Goal: Information Seeking & Learning: Understand process/instructions

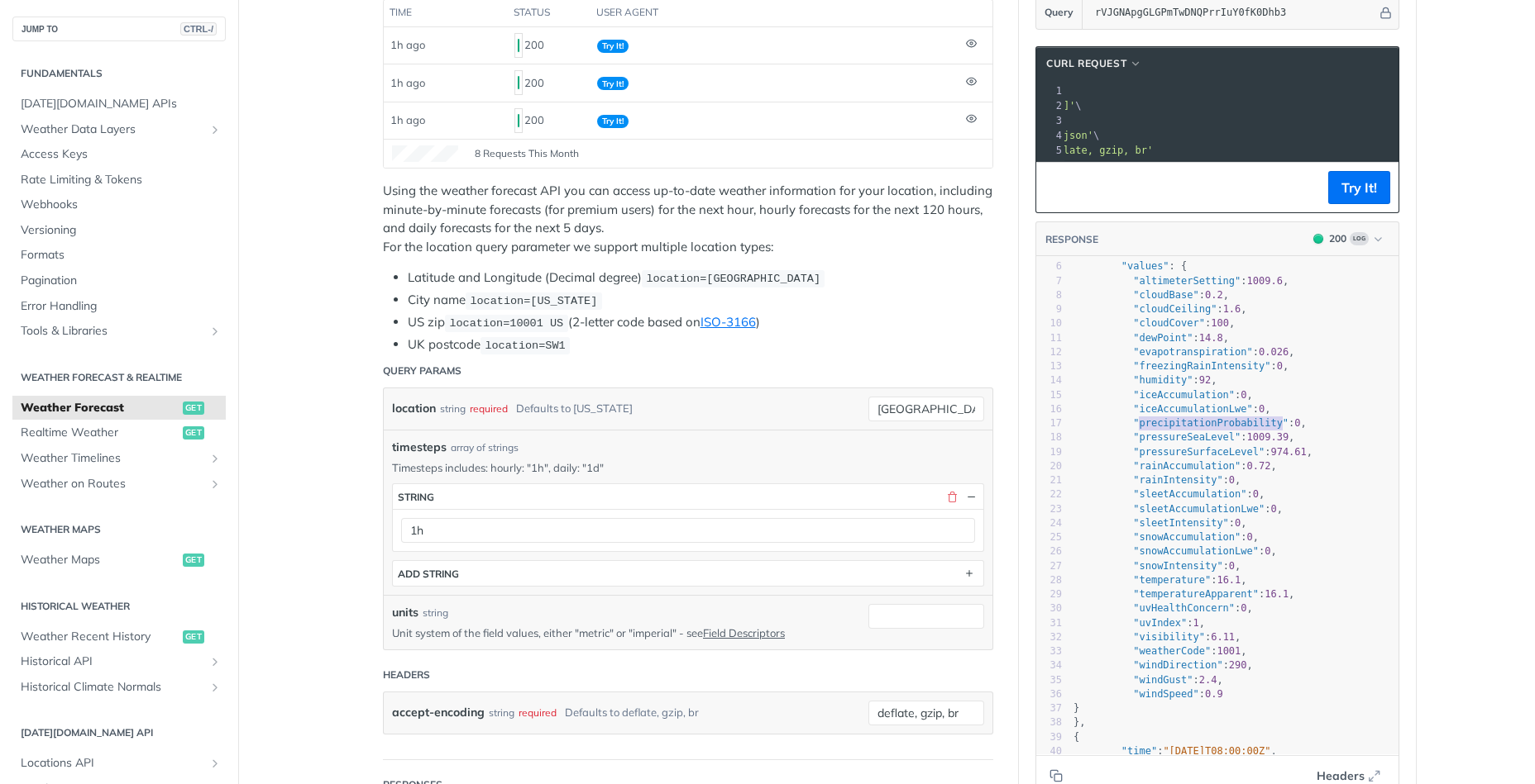
scroll to position [271, 0]
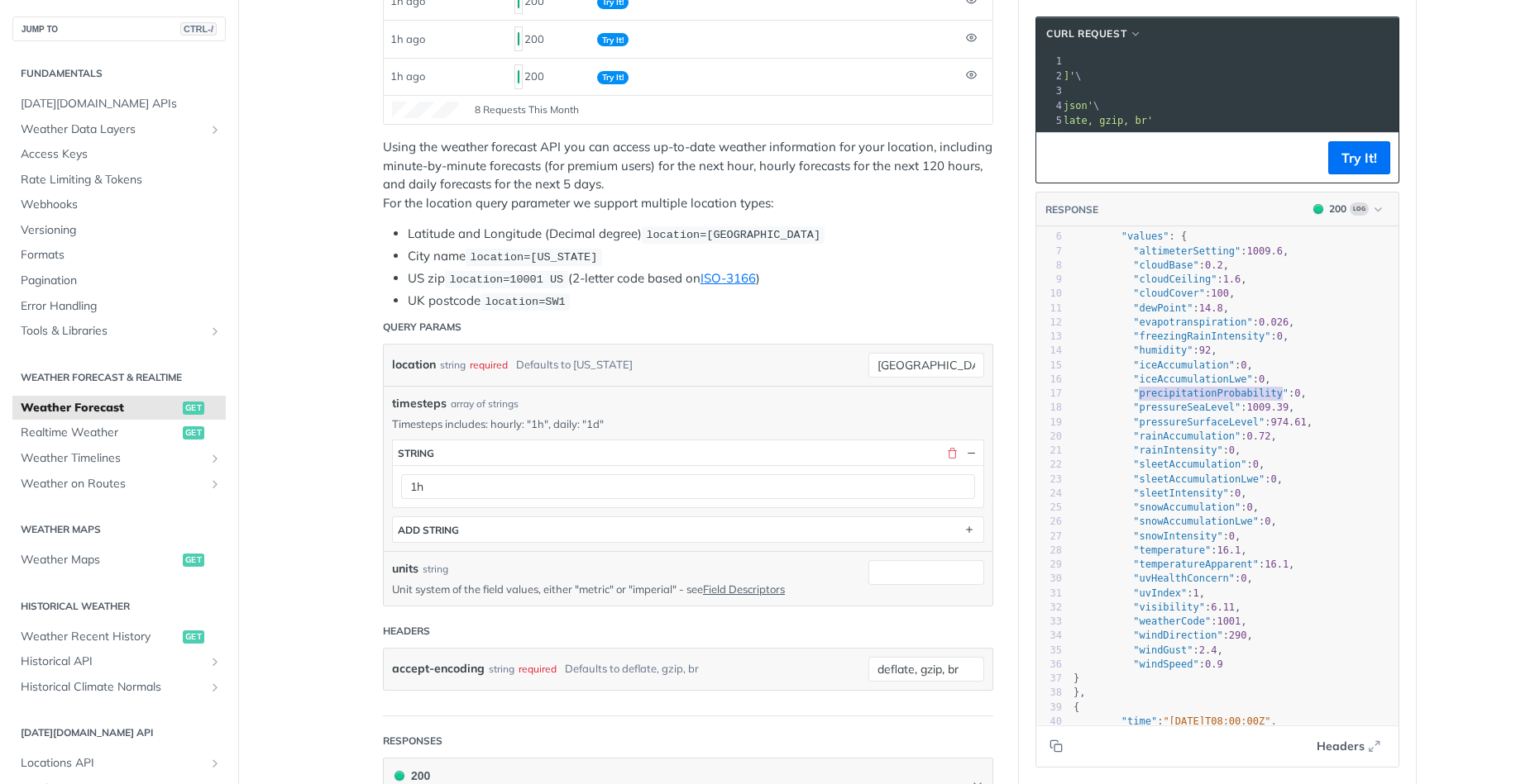
click at [417, 403] on span "timesteps" at bounding box center [419, 403] width 55 height 17
copy span "timesteps"
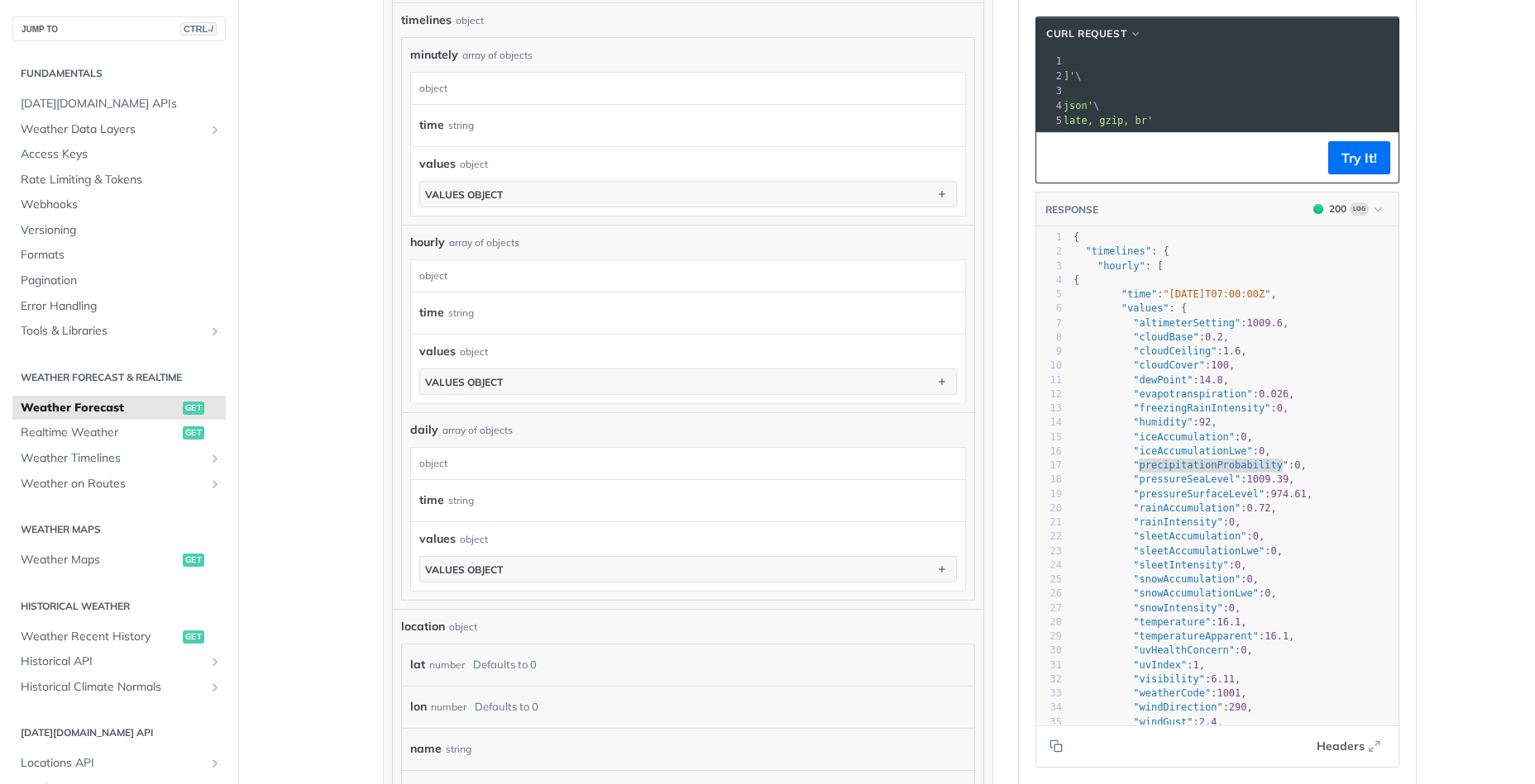
scroll to position [1156, 0]
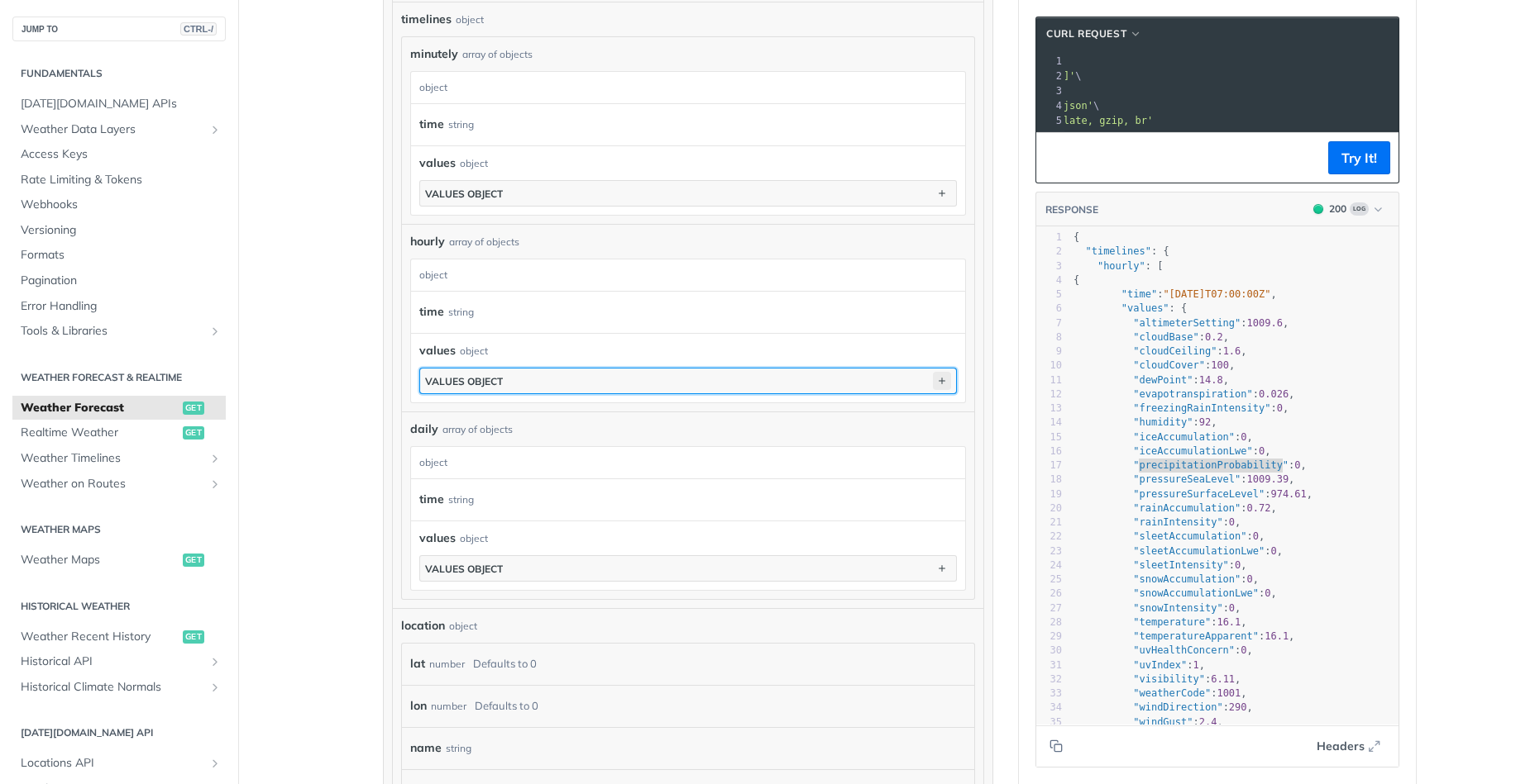
click at [938, 375] on icon "button" at bounding box center [941, 381] width 18 height 18
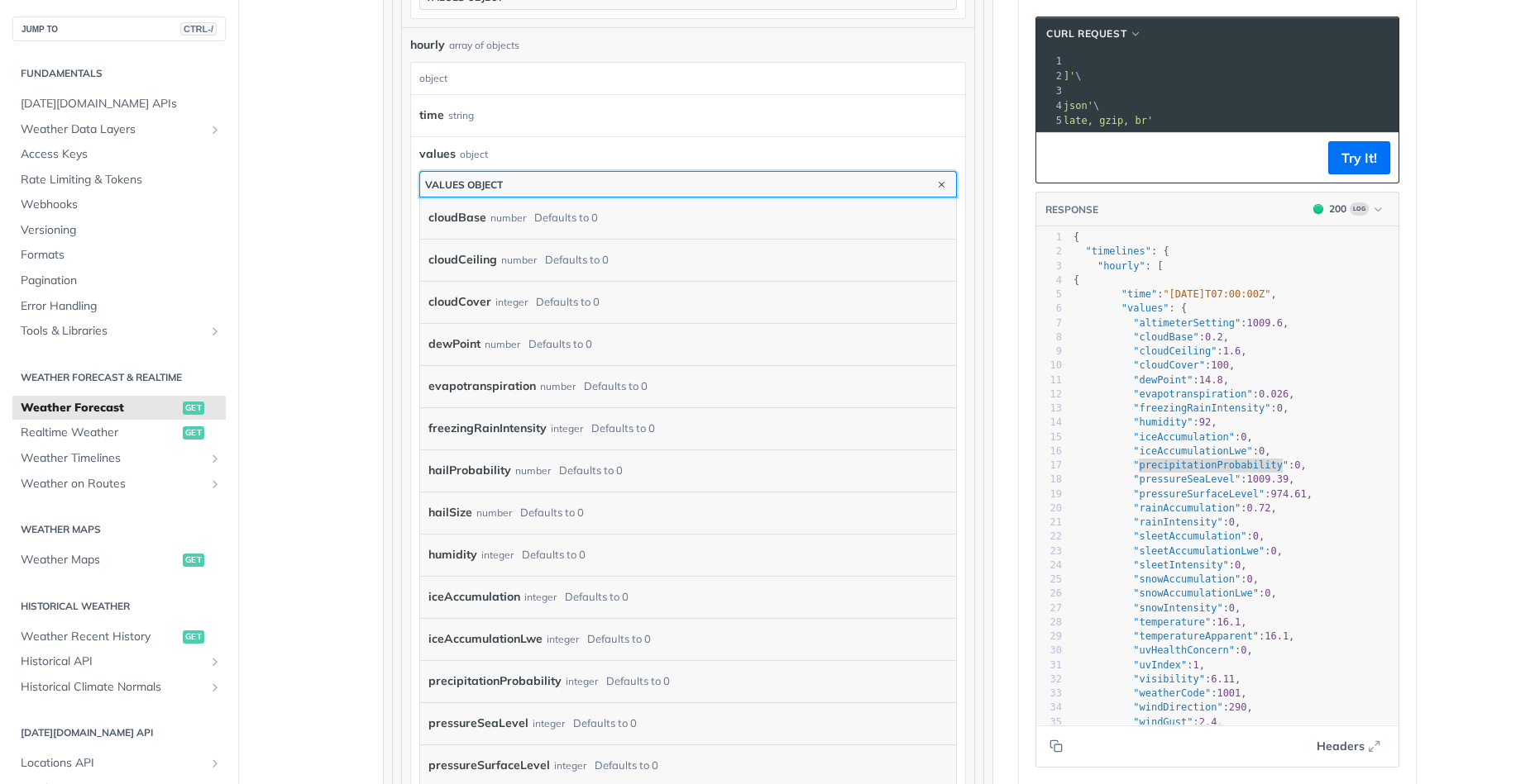
scroll to position [1449, 0]
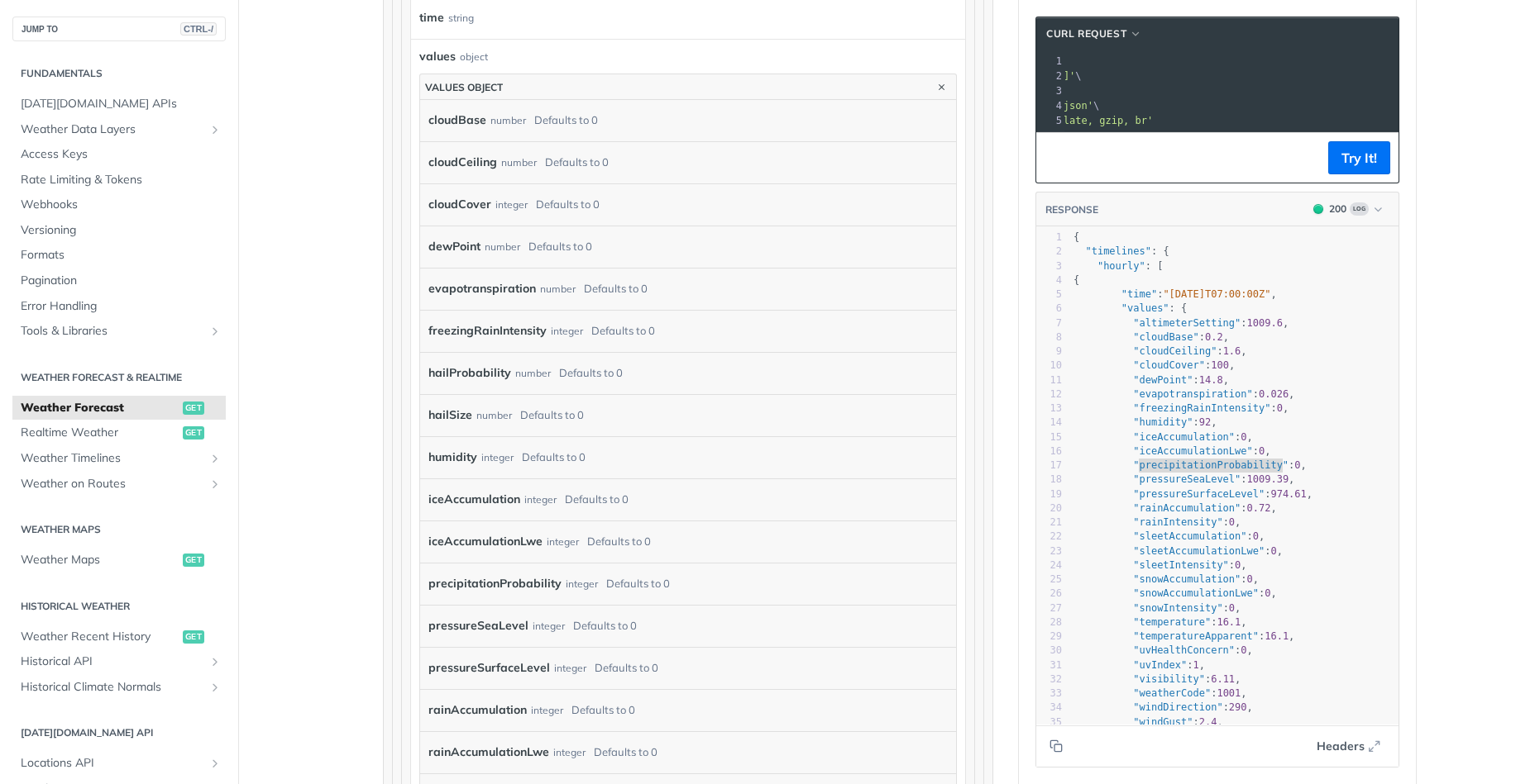
click at [450, 368] on label "hailProbability" at bounding box center [470, 374] width 83 height 24
copy label "hailProbability"
click at [443, 414] on label "hailSize" at bounding box center [451, 415] width 44 height 24
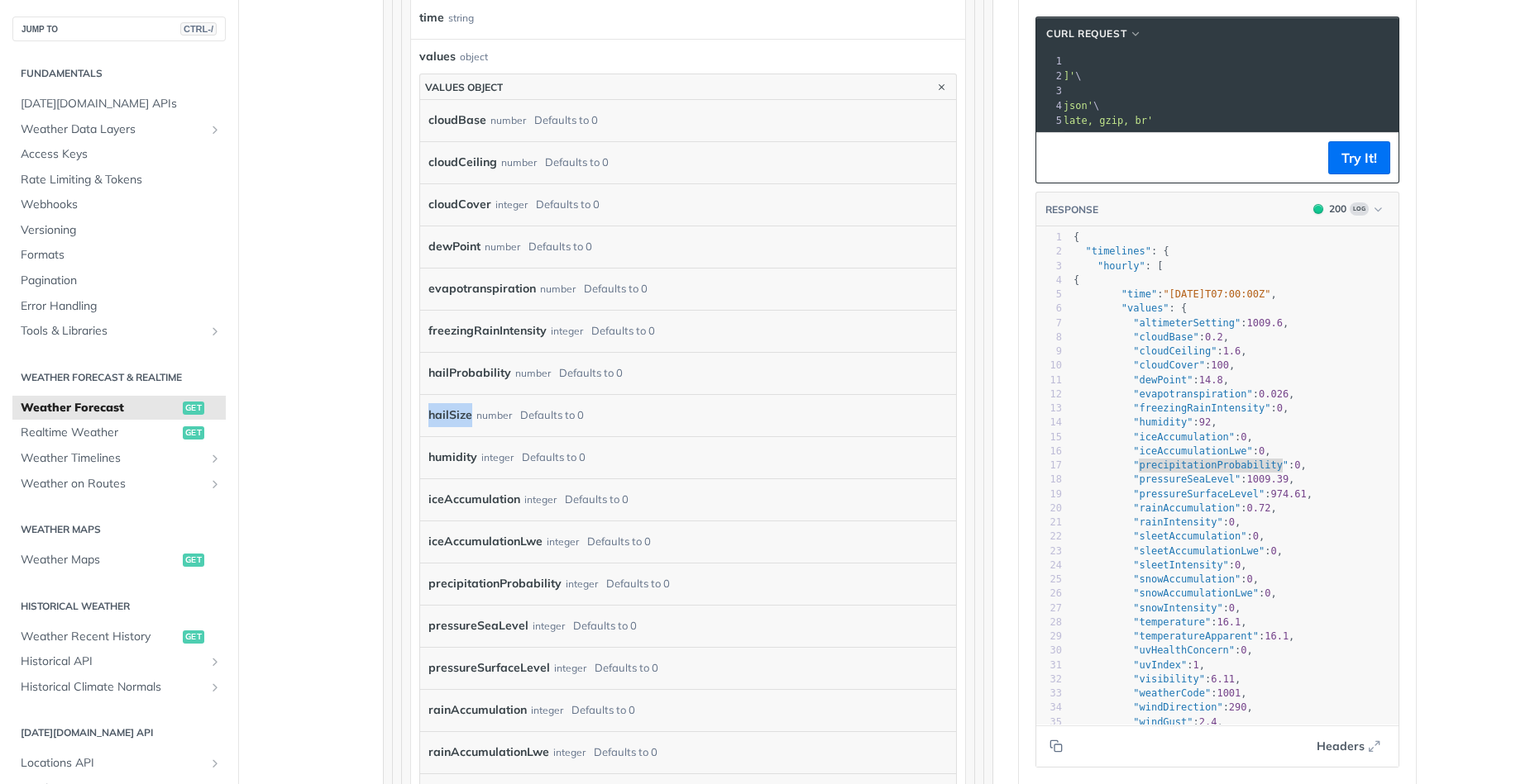
copy label "hailSize"
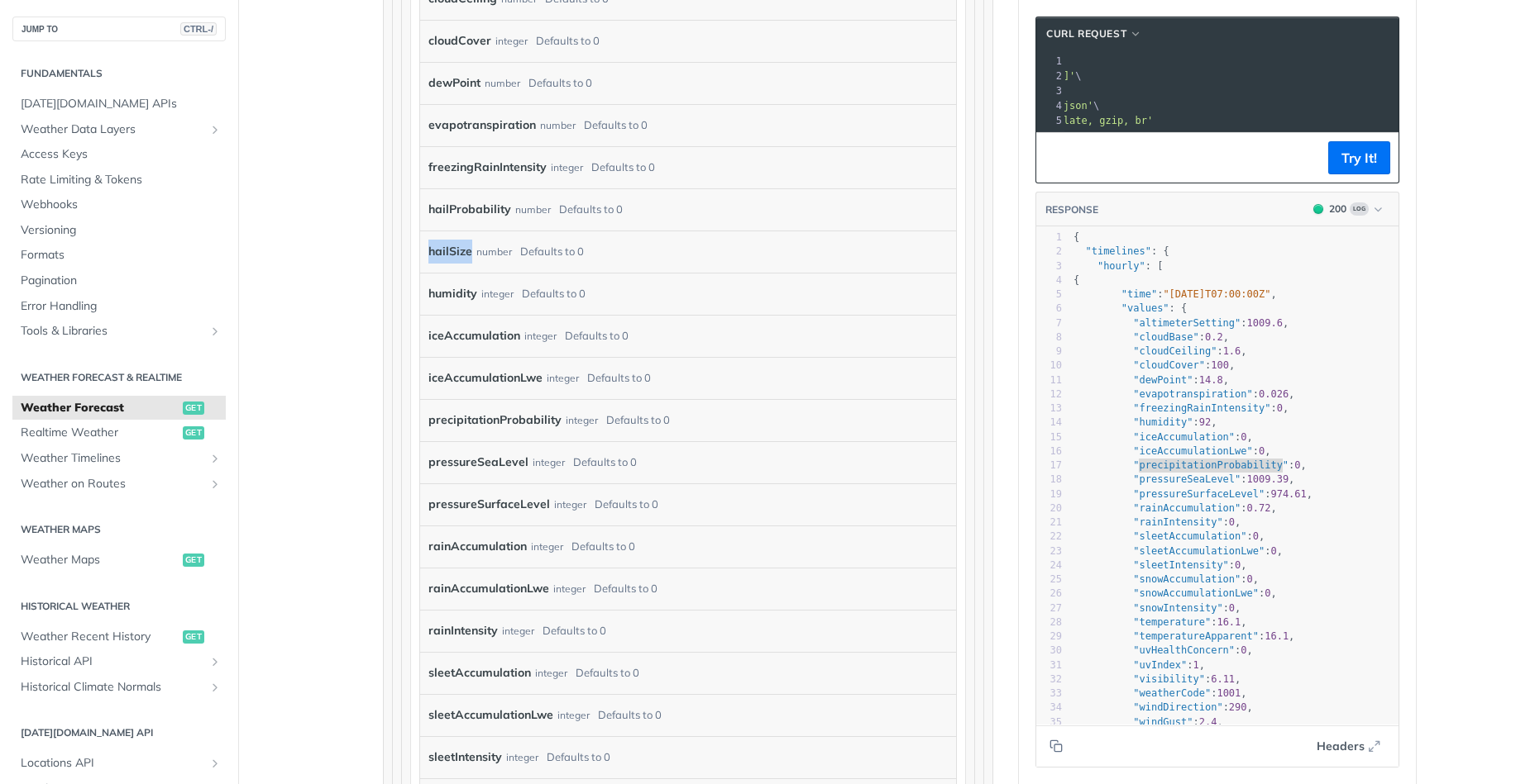
scroll to position [1646, 0]
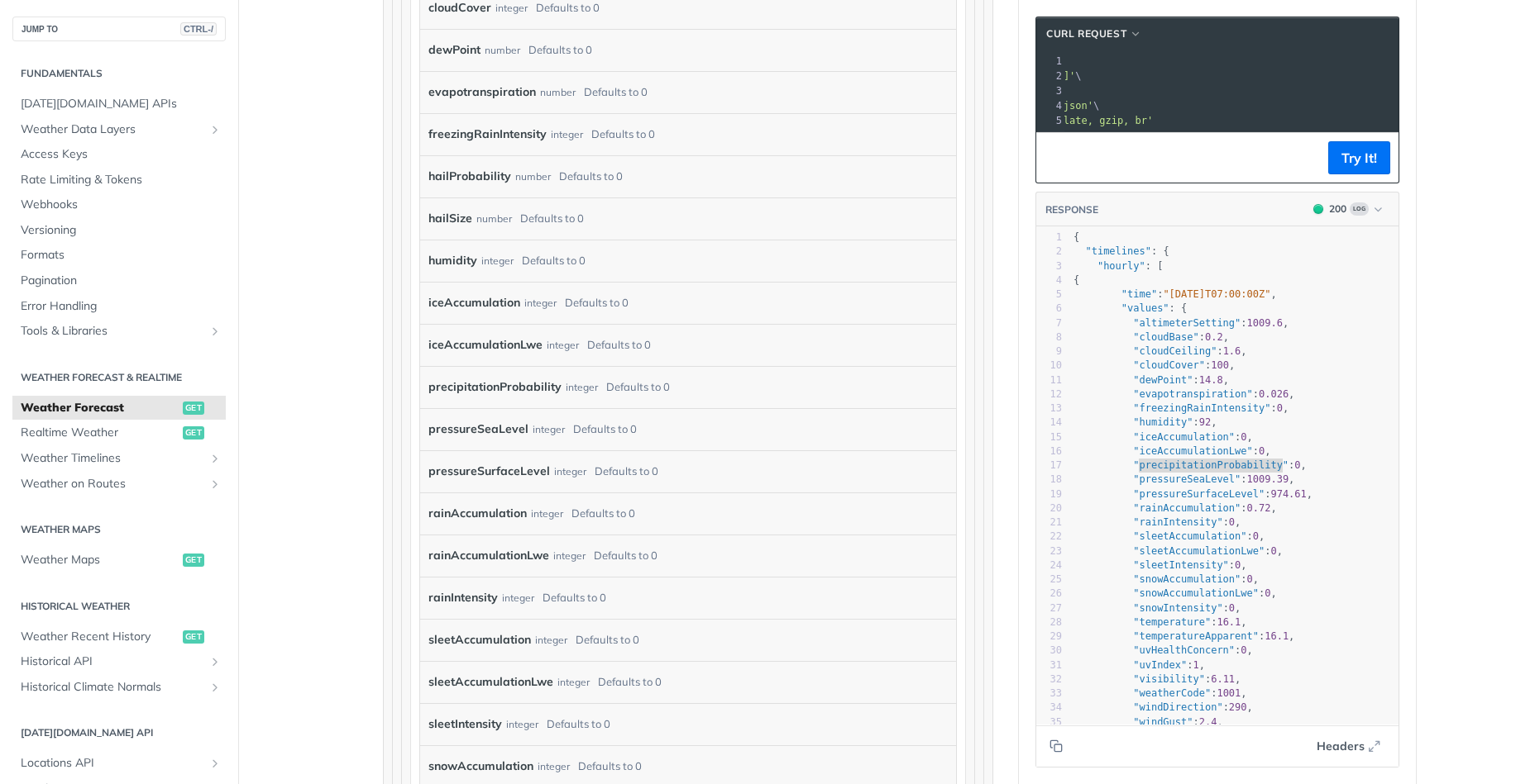
click at [445, 388] on label "precipitationProbability" at bounding box center [495, 388] width 133 height 24
copy label "precipitationProbability"
drag, startPoint x: 429, startPoint y: 512, endPoint x: 509, endPoint y: 510, distance: 80.0
click at [511, 524] on div "rainAccumulation integer Defaults to 0" at bounding box center [688, 513] width 536 height 42
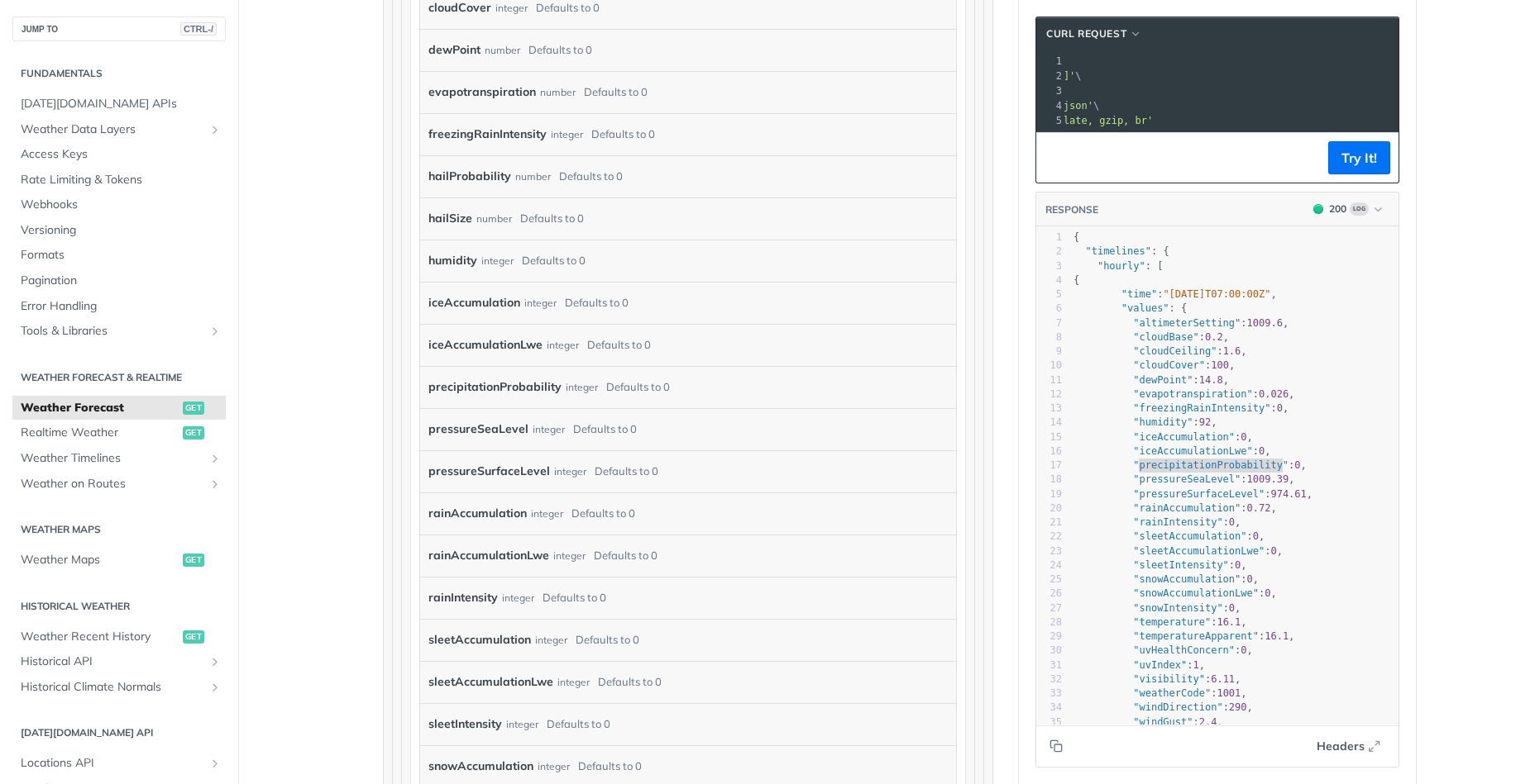
click at [506, 508] on label "rainAccumulation" at bounding box center [478, 513] width 98 height 24
copy label "rainAccumulation"
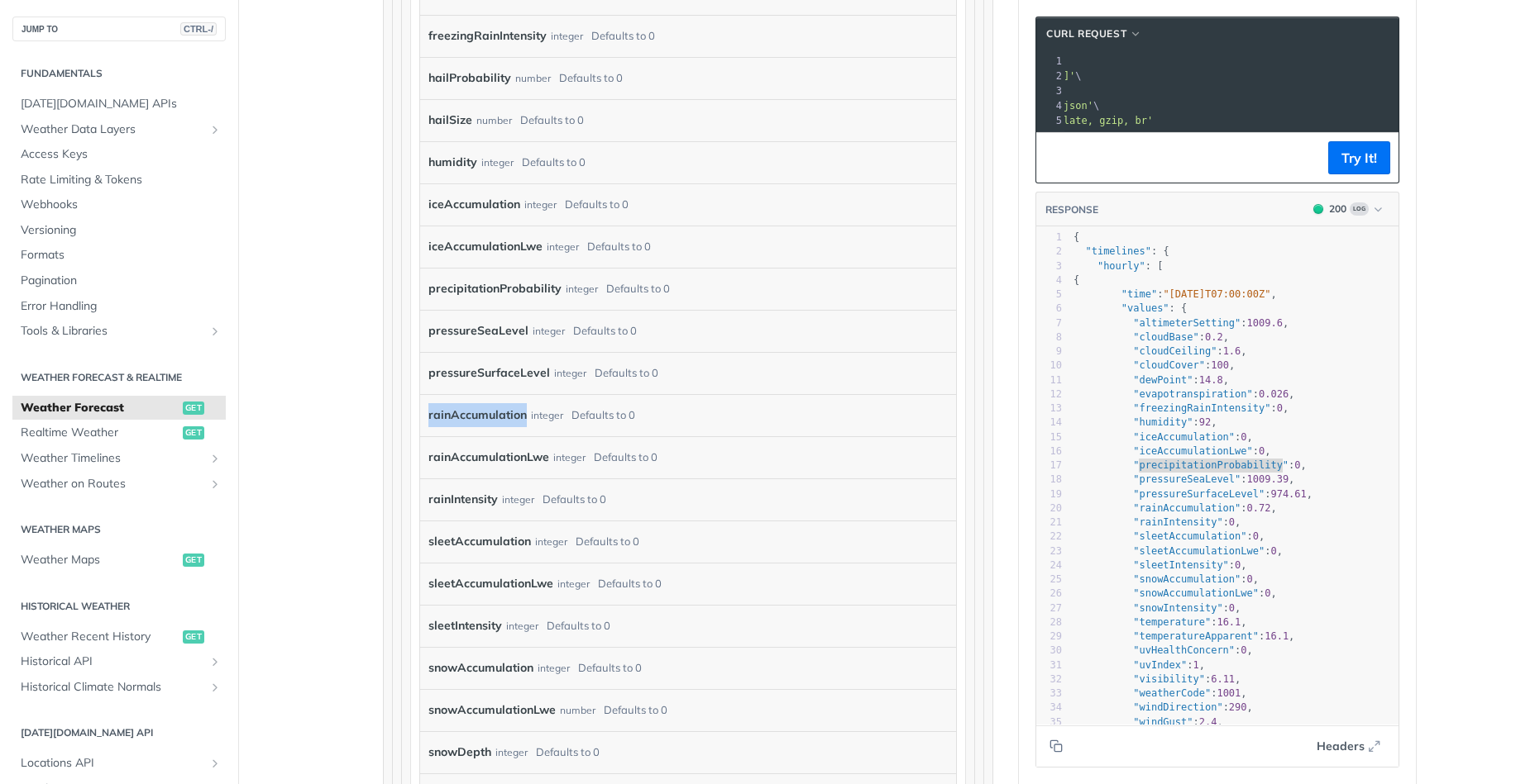
scroll to position [1843, 0]
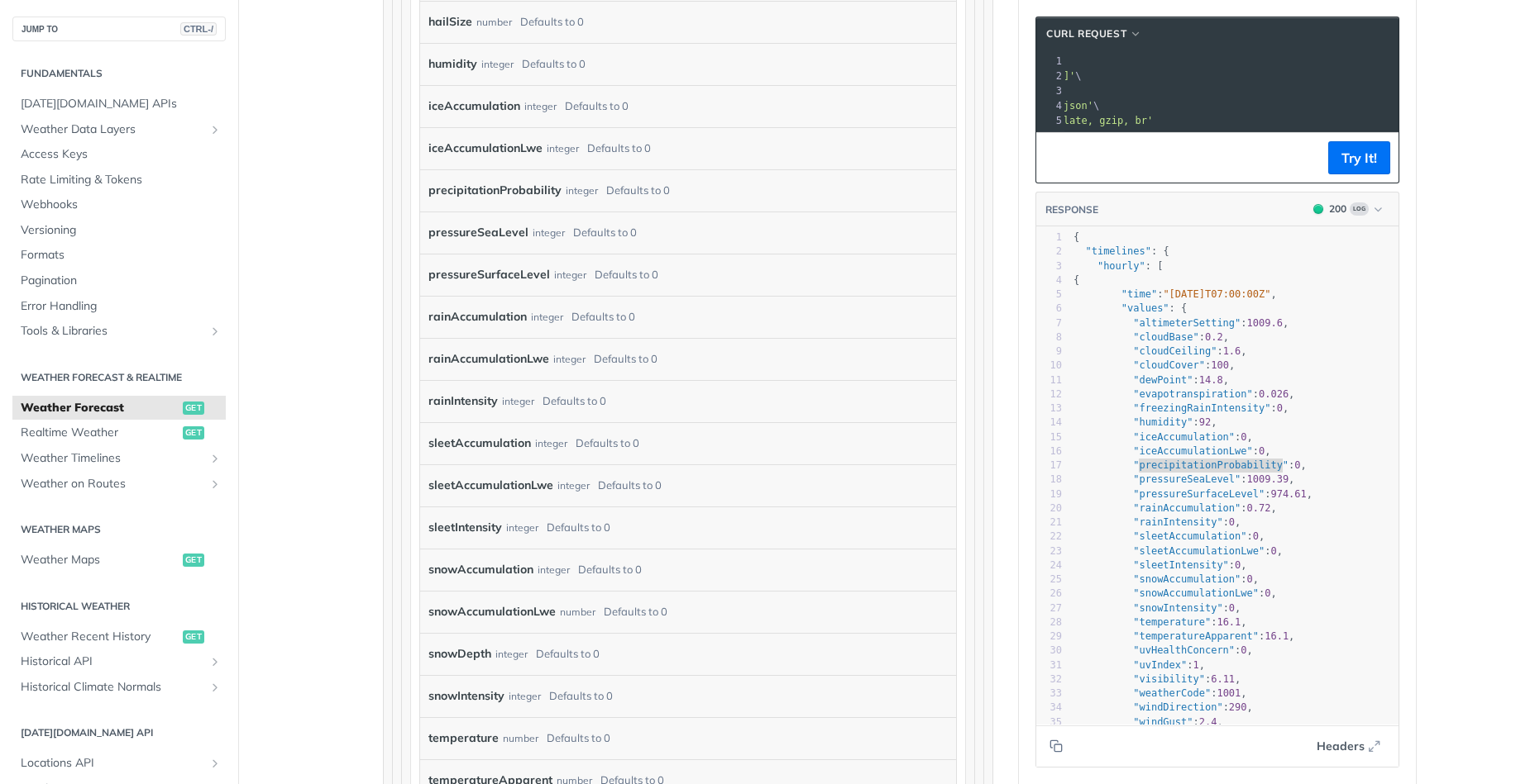
click at [459, 401] on label "rainIntensity" at bounding box center [464, 401] width 70 height 24
copy label "rainIntensity"
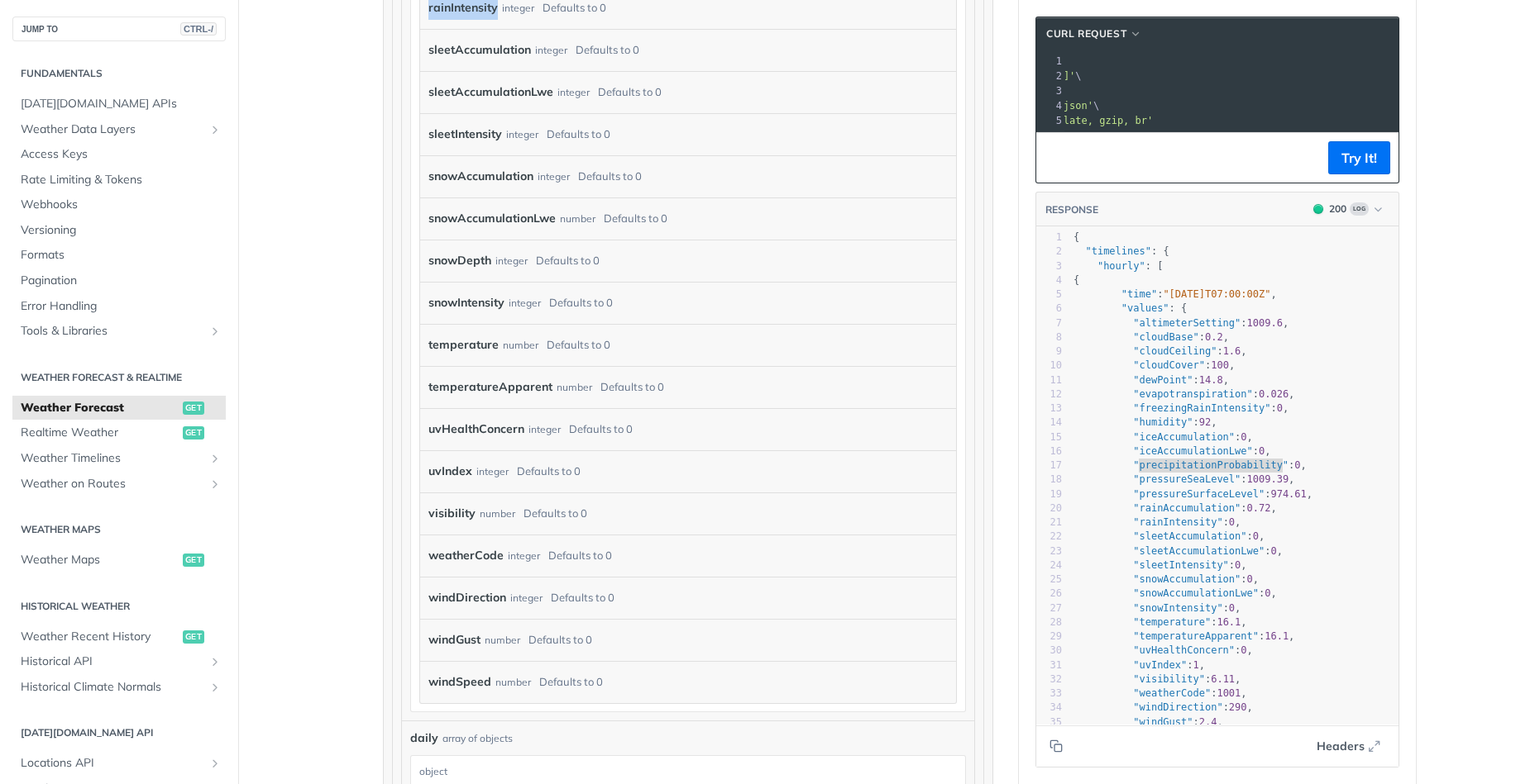
scroll to position [2335, 0]
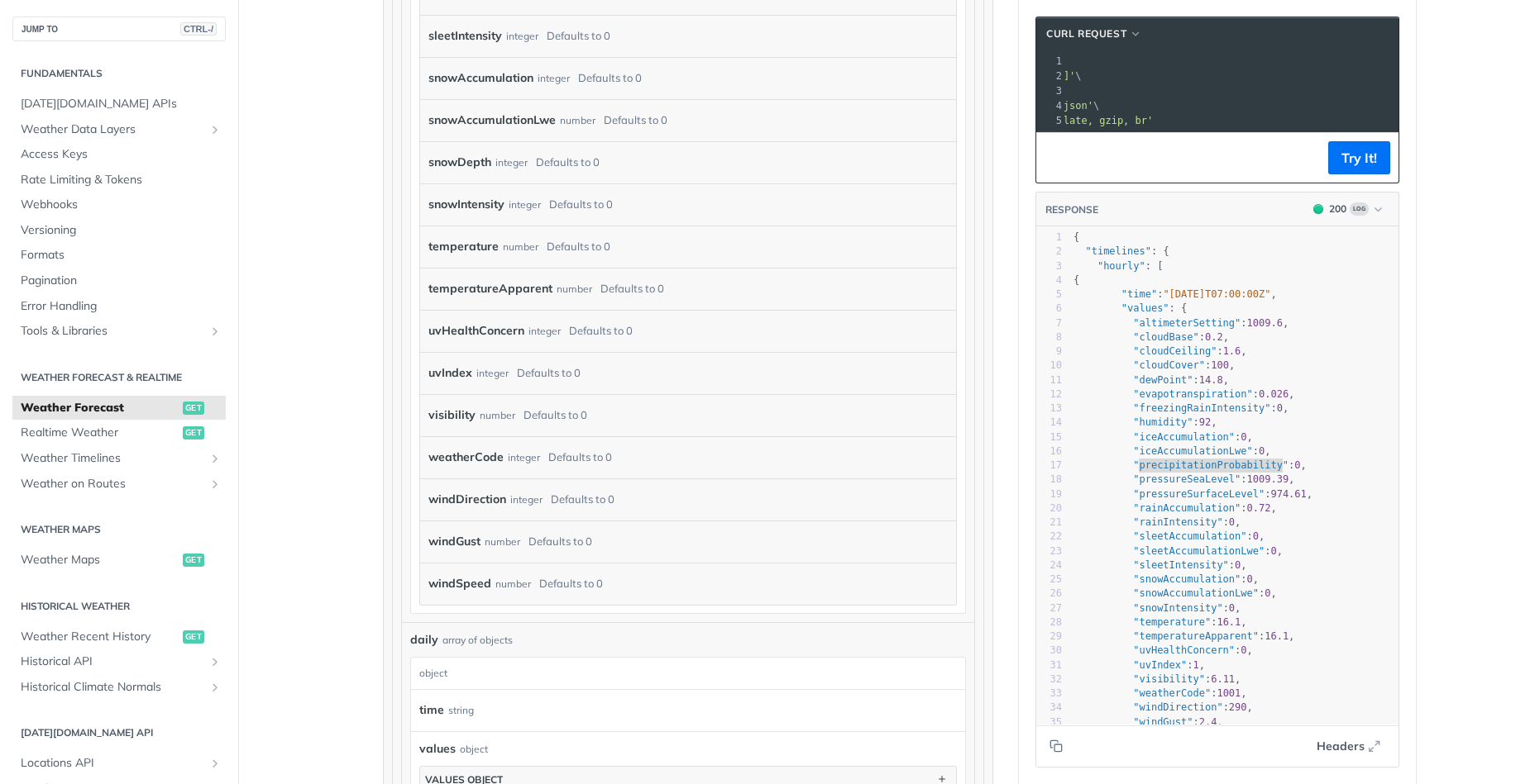
click at [460, 244] on label "temperature" at bounding box center [464, 247] width 70 height 24
copy label "temperature"
click at [472, 456] on label "weatherCode" at bounding box center [466, 457] width 75 height 24
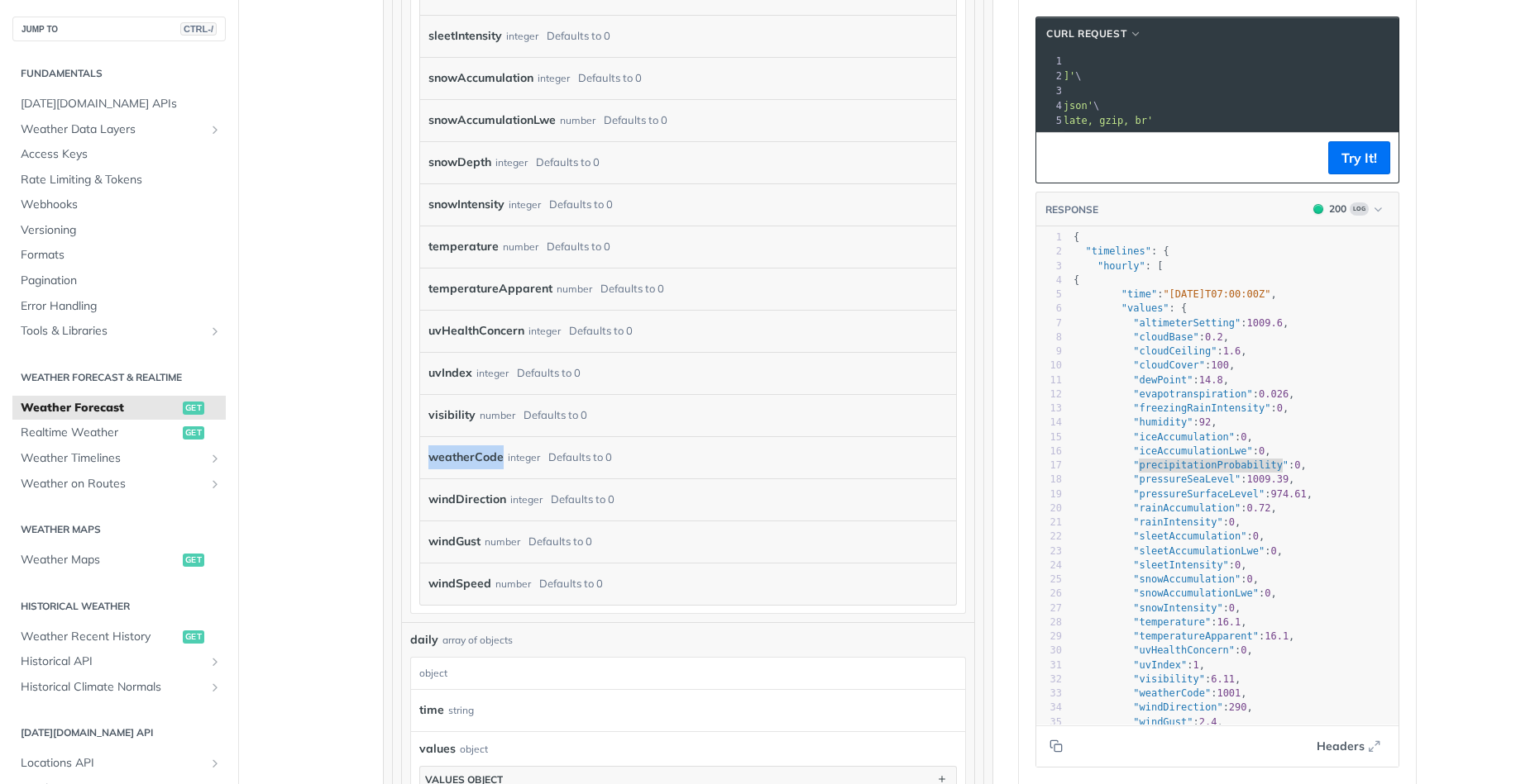
copy label "weatherCode"
click at [471, 495] on label "windDirection" at bounding box center [468, 499] width 78 height 24
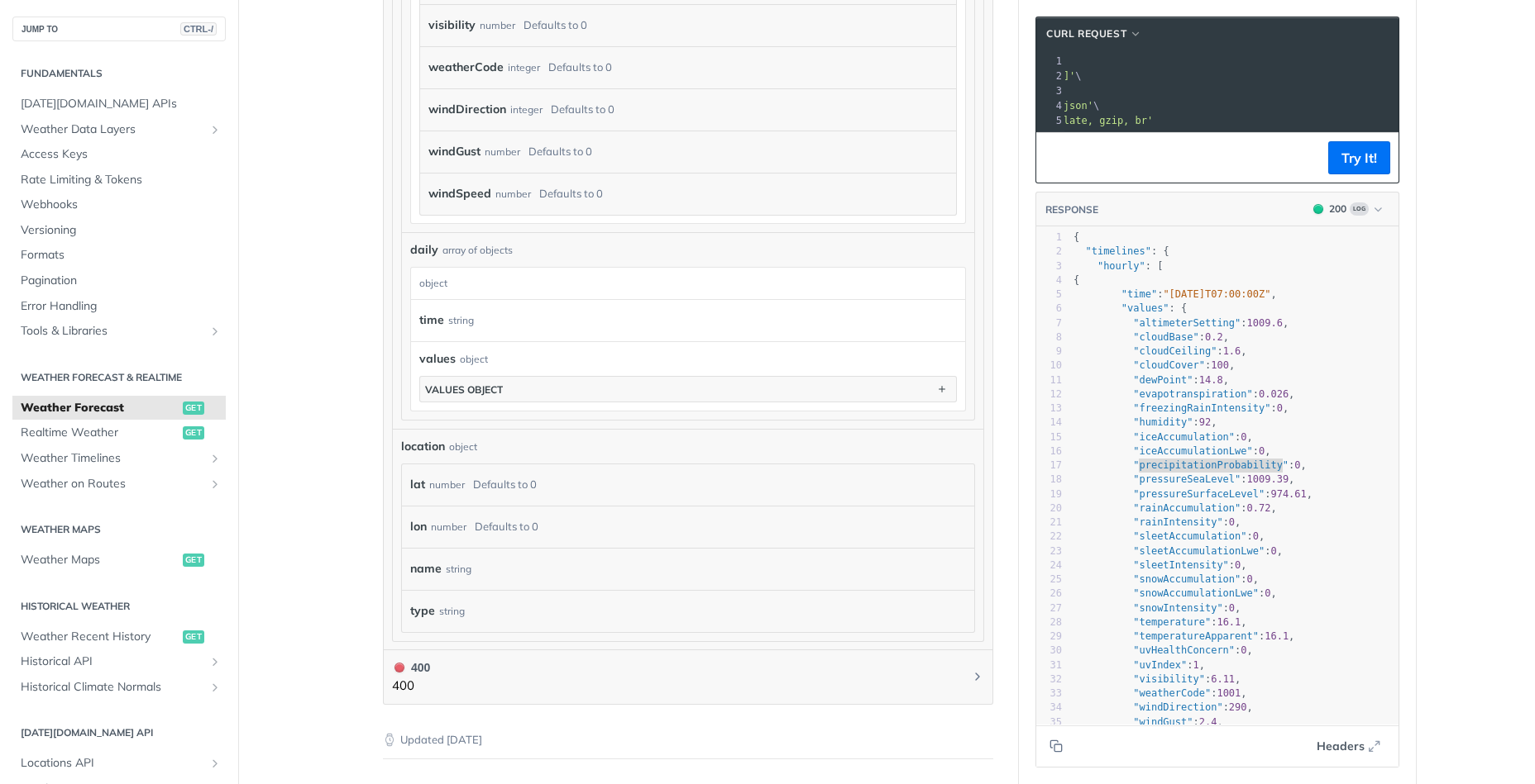
scroll to position [2728, 0]
drag, startPoint x: 410, startPoint y: 479, endPoint x: 486, endPoint y: 624, distance: 163.7
click at [492, 602] on div "type string" at bounding box center [680, 608] width 540 height 25
drag, startPoint x: 409, startPoint y: 479, endPoint x: 500, endPoint y: 609, distance: 158.7
click at [500, 609] on div "lat number Defaults to 0 lon number Defaults to 0 name string type string" at bounding box center [688, 546] width 573 height 168
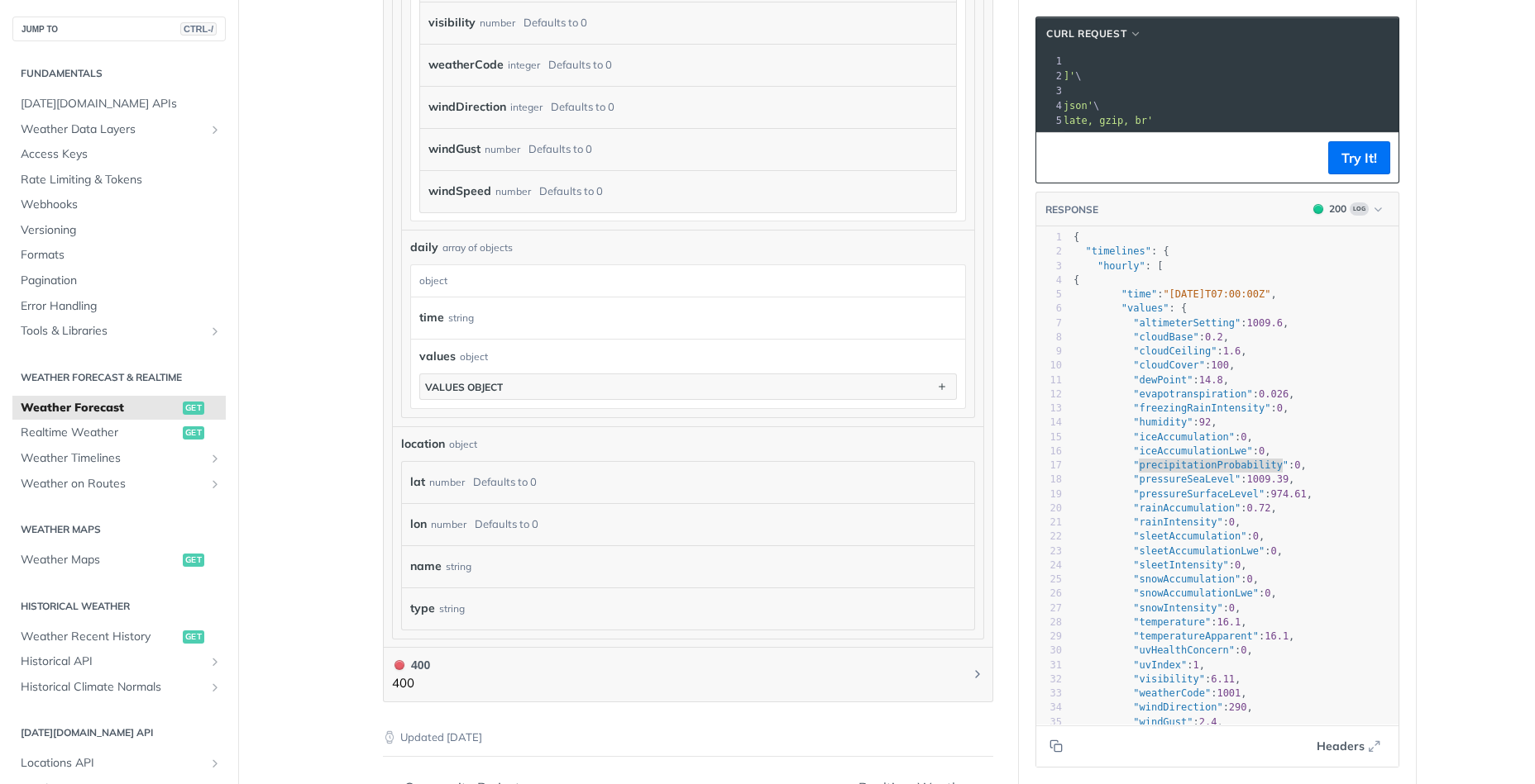
click at [500, 609] on div "type string" at bounding box center [680, 608] width 540 height 25
drag, startPoint x: 468, startPoint y: 606, endPoint x: 406, endPoint y: 471, distance: 148.6
click at [406, 471] on div "lat number Defaults to 0 lon number Defaults to 0 name string type string" at bounding box center [688, 546] width 573 height 168
click at [406, 471] on div "lat number Defaults to 0" at bounding box center [688, 482] width 573 height 41
drag, startPoint x: 409, startPoint y: 480, endPoint x: 500, endPoint y: 629, distance: 174.6
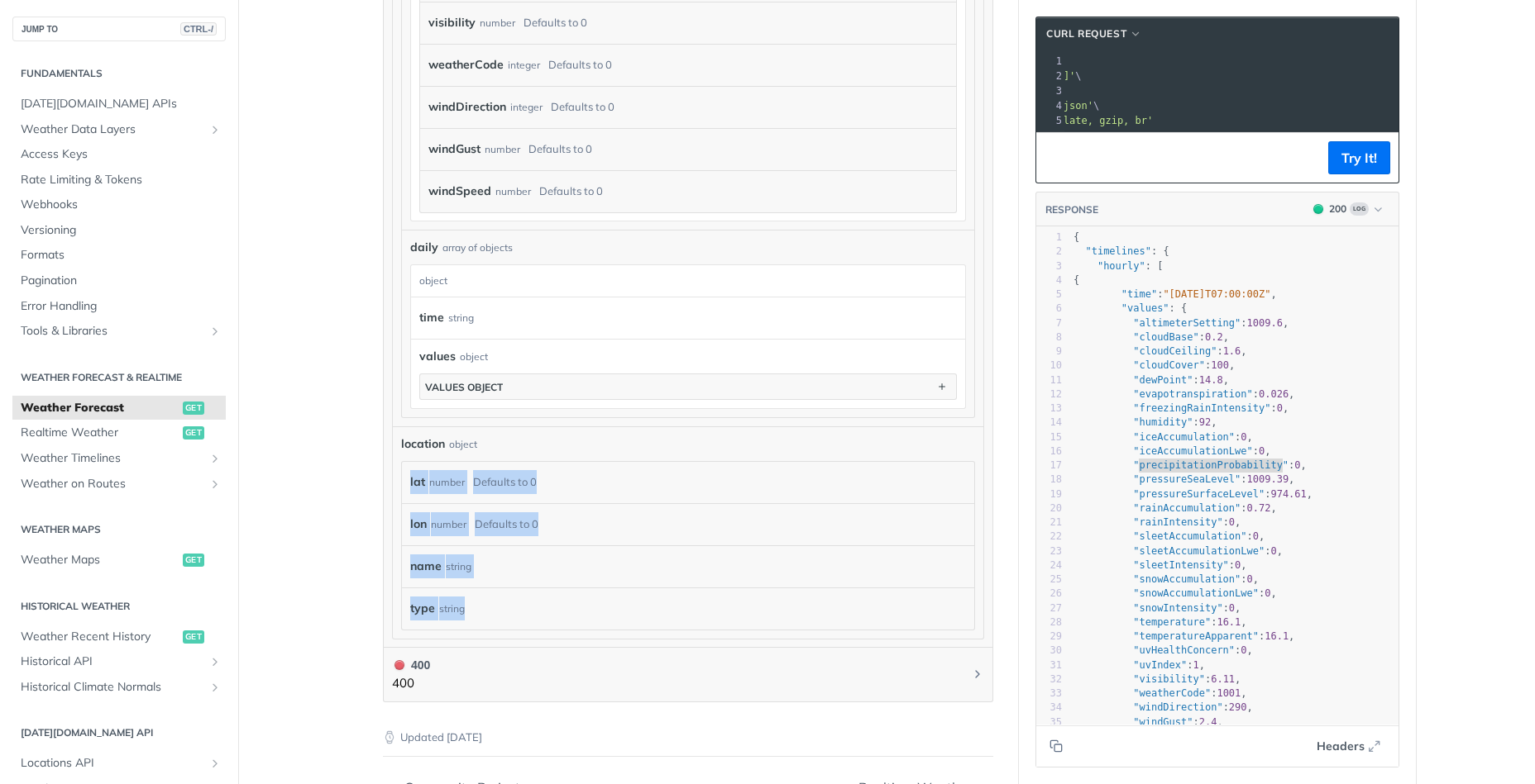
click at [500, 629] on div "location object lat number Defaults to 0 lon number Defaults to 0 name string t…" at bounding box center [688, 532] width 591 height 213
click at [484, 603] on div "type string" at bounding box center [680, 608] width 540 height 25
